Goal: Task Accomplishment & Management: Complete application form

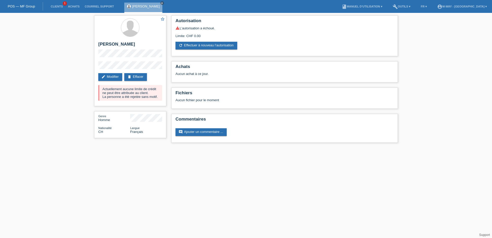
click at [16, 6] on link "POS — MF Group" at bounding box center [21, 6] width 27 height 4
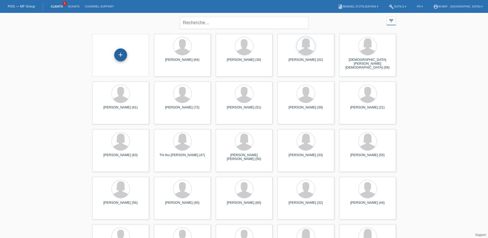
click at [121, 53] on div "+" at bounding box center [120, 54] width 13 height 13
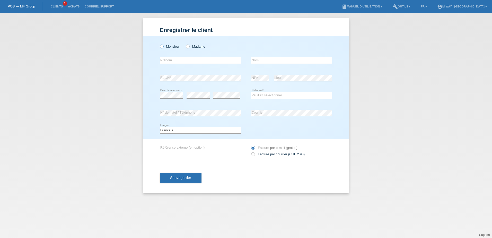
click at [159, 44] on icon at bounding box center [159, 44] width 0 height 0
click at [161, 46] on input "Monsieur" at bounding box center [161, 46] width 3 height 3
radio input "true"
drag, startPoint x: 165, startPoint y: 62, endPoint x: 168, endPoint y: 62, distance: 3.1
click at [165, 62] on input "text" at bounding box center [200, 60] width 81 height 6
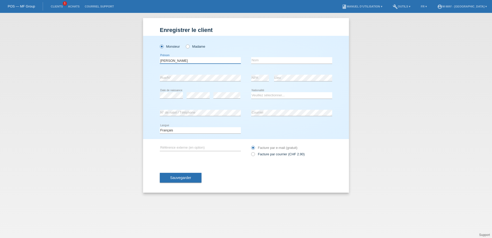
type input "[PERSON_NAME]"
type input "Besim"
click at [232, 106] on div "error N° de natel / Téléphone" at bounding box center [200, 113] width 81 height 18
click at [232, 92] on div "error" at bounding box center [226, 96] width 27 height 18
click at [266, 95] on select "Veuillez sélectionner... Suisse Allemagne Autriche Liechtenstein ------------ A…" at bounding box center [291, 95] width 81 height 6
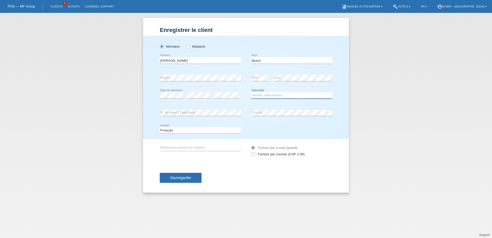
click at [271, 94] on select "Veuillez sélectionner... Suisse Allemagne Autriche Liechtenstein ------------ A…" at bounding box center [291, 95] width 81 height 6
select select "XK"
click at [251, 92] on select "Veuillez sélectionner... Suisse Allemagne Autriche Liechtenstein ------------ A…" at bounding box center [291, 95] width 81 height 6
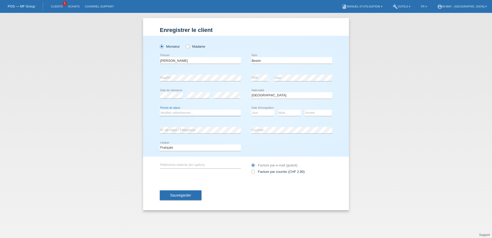
click at [199, 114] on select "Veuillez sélectionner... C B B - Statut de réfugié Autre" at bounding box center [200, 113] width 81 height 6
select select "C"
click at [160, 110] on select "Veuillez sélectionner... C B B - Statut de réfugié Autre" at bounding box center [200, 113] width 81 height 6
click at [260, 111] on select "Jour 01 02 03 04 05 06 07 08 09 10 11" at bounding box center [262, 113] width 23 height 6
click at [314, 114] on select "Année 2025 2024 2023 2022 2021 2020 2019 2018 2017 2016 2015 2014 2013 2012 201…" at bounding box center [318, 113] width 27 height 6
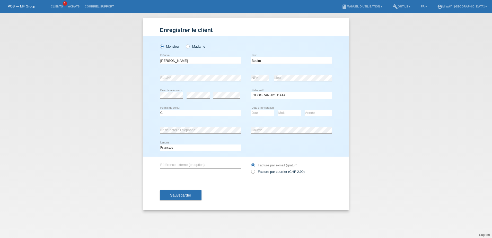
select select "1982"
click at [305, 110] on select "Année 2025 2024 2023 2022 2021 2020 2019 2018 2017 2016 2015 2014 2013 2012 201…" at bounding box center [318, 113] width 27 height 6
click at [290, 111] on select "Mois 01 02 03 04 05 06 07 08 09 10 11" at bounding box center [289, 113] width 23 height 6
select select "06"
click at [278, 110] on select "Mois 01 02 03 04 05 06 07 08 09 10 11" at bounding box center [289, 113] width 23 height 6
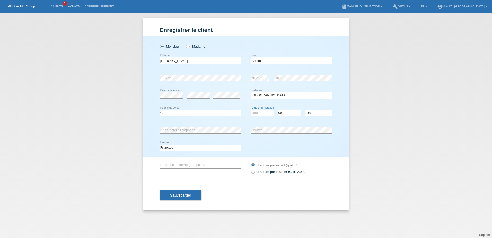
click at [264, 112] on select "Jour 01 02 03 04 05 06 07 08 09 10 11" at bounding box center [262, 113] width 23 height 6
click at [202, 127] on div "error N° de natel / Téléphone" at bounding box center [200, 130] width 81 height 18
click at [257, 112] on select "Jour 01 02 03 04 05 06 07 08 09 10 11" at bounding box center [262, 113] width 23 height 6
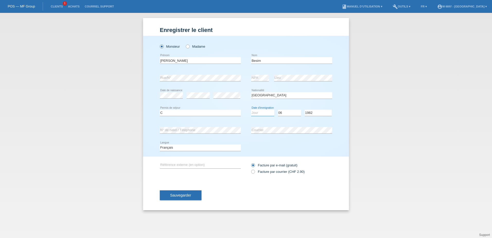
select select "28"
click at [251, 110] on select "Jour 01 02 03 04 05 06 07 08 09 10 11" at bounding box center [262, 113] width 23 height 6
click at [284, 112] on select "Mois 01 02 03 04 05 06 07 08 09 10 11" at bounding box center [289, 113] width 23 height 6
select select "03"
click at [278, 110] on select "Mois 01 02 03 04 05 06 07 08 09 10 11" at bounding box center [289, 113] width 23 height 6
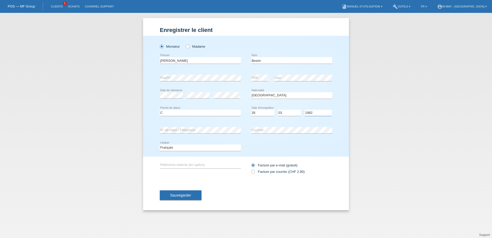
click at [318, 112] on select "Année 2025 2024 2023 2022 2021 2020 2019 2018 2017 2016 2015 2014 2013 2012 201…" at bounding box center [318, 113] width 27 height 6
select select "1986"
click at [305, 110] on select "Année 2025 2024 2023 2022 2021 2020 2019 2018 2017 2016 2015 2014 2013 2012 201…" at bounding box center [318, 113] width 27 height 6
click at [187, 196] on span "Sauvegarder" at bounding box center [180, 195] width 21 height 4
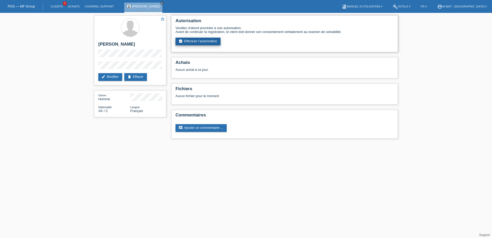
click at [202, 40] on link "assignment_turned_in Effectuer l’autorisation" at bounding box center [198, 42] width 45 height 8
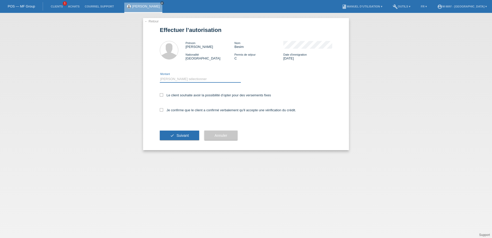
click at [171, 77] on select "Veuillez sélectionner CHF 1.00 - CHF 499.00 CHF 500.00 - CHF 1'999.00 CHF 2'000…" at bounding box center [200, 79] width 81 height 6
select select "2"
click at [160, 76] on select "Veuillez sélectionner CHF 1.00 - CHF 499.00 CHF 500.00 - CHF 1'999.00 CHF 2'000…" at bounding box center [200, 79] width 81 height 6
click at [161, 94] on icon at bounding box center [161, 94] width 3 height 3
click at [161, 94] on input "Le client souhaite avoir la possibilité d’opter pour des versements fixes" at bounding box center [161, 94] width 3 height 3
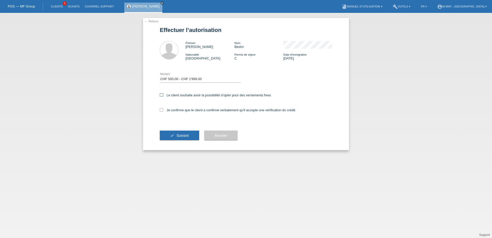
checkbox input "true"
click at [161, 108] on div "Je confirme que le client a confirmé verbalement qu'il accepte une vérification…" at bounding box center [246, 112] width 172 height 18
click at [163, 111] on icon at bounding box center [161, 109] width 3 height 3
click at [163, 111] on input "Je confirme que le client a confirmé verbalement qu'il accepte une vérification…" at bounding box center [161, 109] width 3 height 3
checkbox input "true"
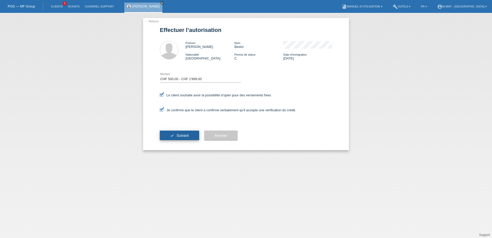
click at [166, 132] on button "check Suivant" at bounding box center [179, 136] width 39 height 10
